Goal: Find specific page/section: Find specific page/section

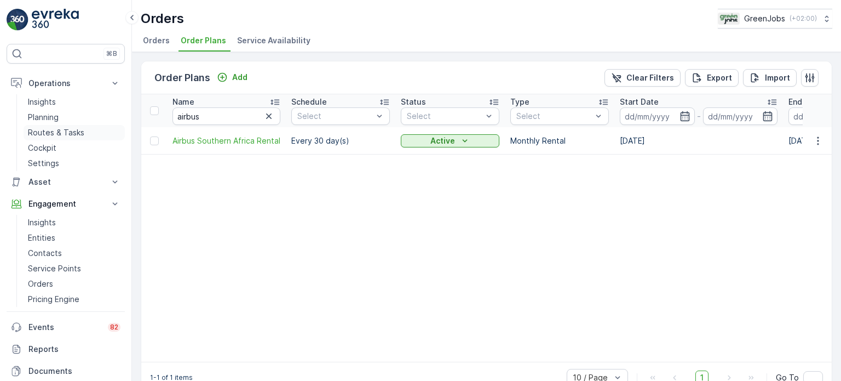
click at [63, 130] on p "Routes & Tasks" at bounding box center [56, 132] width 56 height 11
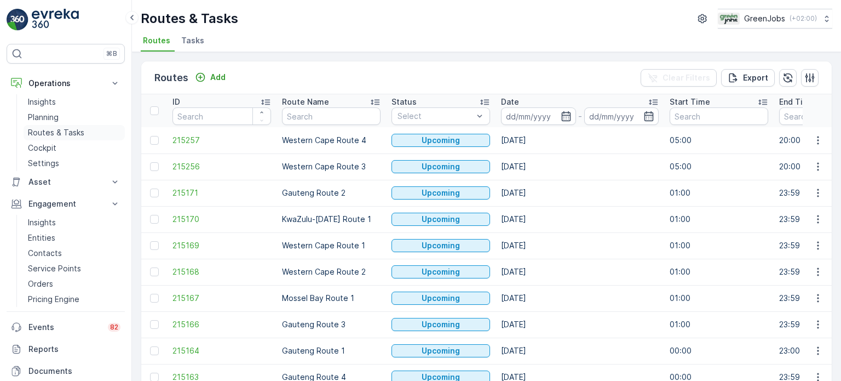
drag, startPoint x: 71, startPoint y: 133, endPoint x: 79, endPoint y: 130, distance: 8.0
click at [72, 133] on p "Routes & Tasks" at bounding box center [56, 132] width 56 height 11
click at [564, 113] on icon "button" at bounding box center [566, 116] width 11 height 11
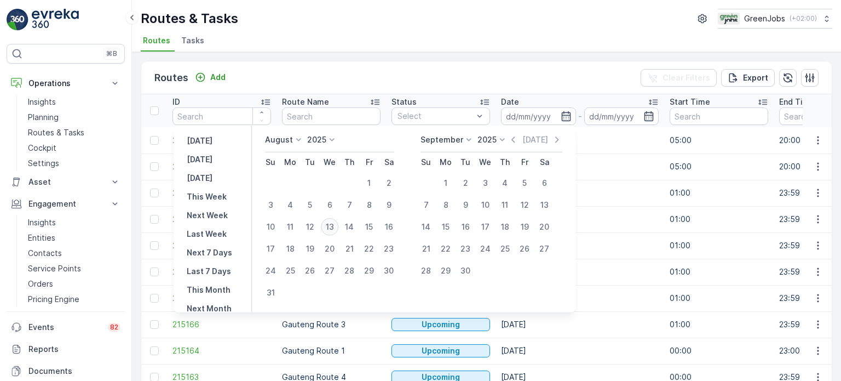
click at [336, 226] on div "13" at bounding box center [330, 227] width 18 height 18
type input "[DATE]"
click at [336, 226] on div "13" at bounding box center [330, 227] width 18 height 18
type input "[DATE]"
click at [336, 225] on div "13" at bounding box center [330, 227] width 18 height 18
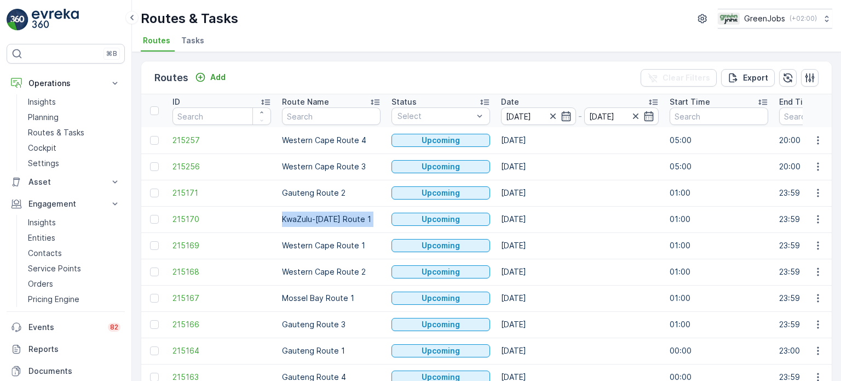
click at [336, 225] on td "KwaZulu-[DATE] Route 1" at bounding box center [332, 219] width 110 height 26
